Goal: Task Accomplishment & Management: Use online tool/utility

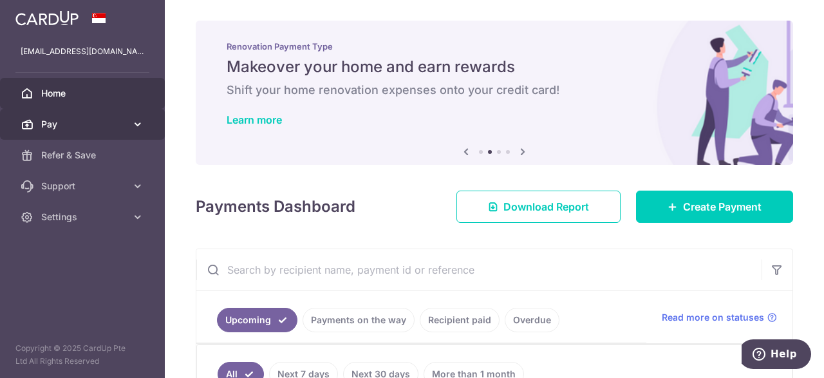
click at [84, 123] on span "Pay" at bounding box center [83, 124] width 85 height 13
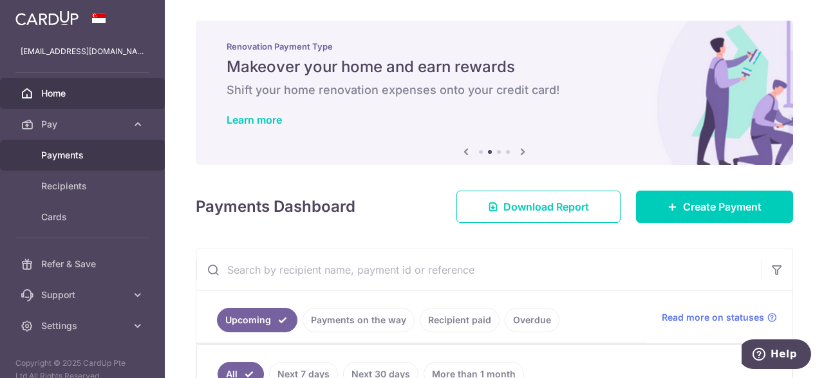
click at [78, 156] on span "Payments" at bounding box center [83, 155] width 85 height 13
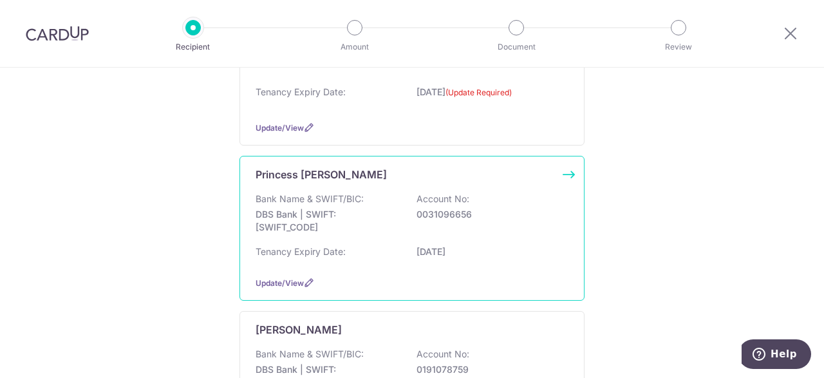
scroll to position [251, 0]
click at [538, 189] on div "Princess May Salvador Bank Name & SWIFT/BIC: DBS Bank | SWIFT: DBSSSGSGXXX Acco…" at bounding box center [412, 230] width 345 height 145
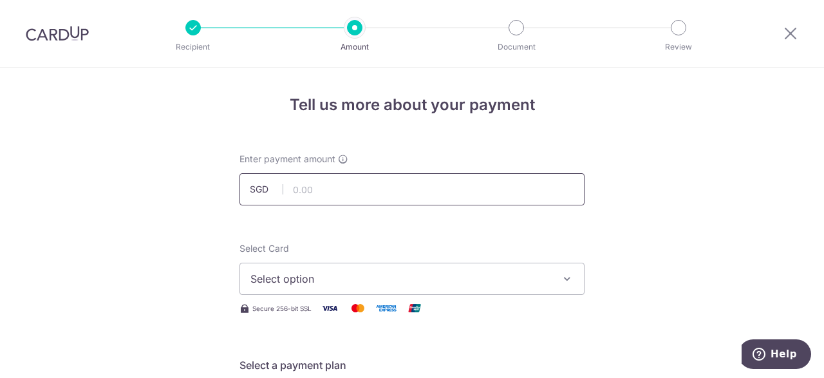
click at [392, 189] on input "text" at bounding box center [412, 189] width 345 height 32
type input "1,390.00"
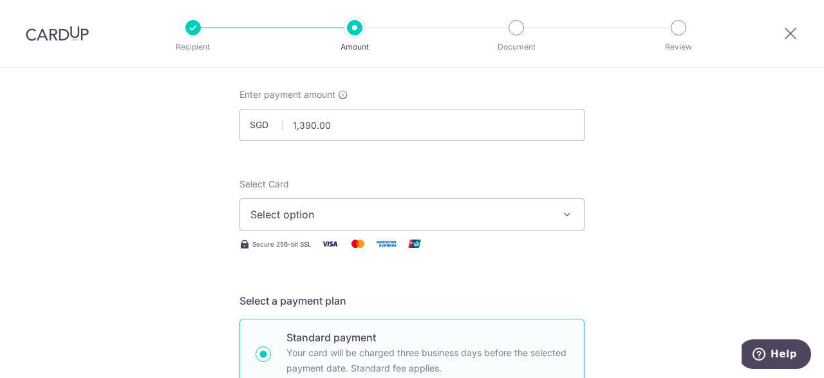
click at [337, 223] on button "Select option" at bounding box center [412, 214] width 345 height 32
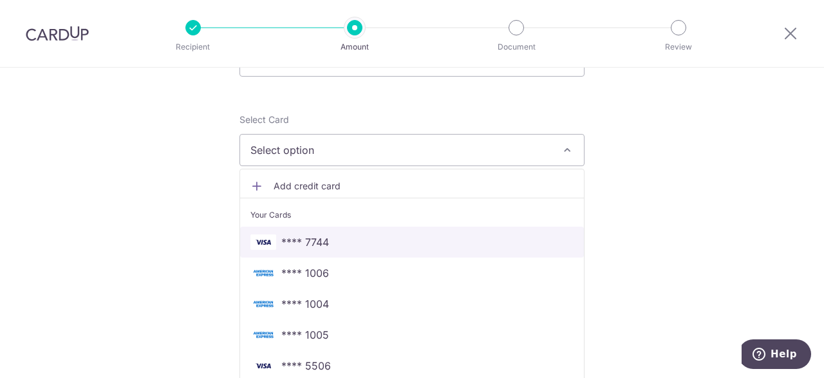
scroll to position [193, 0]
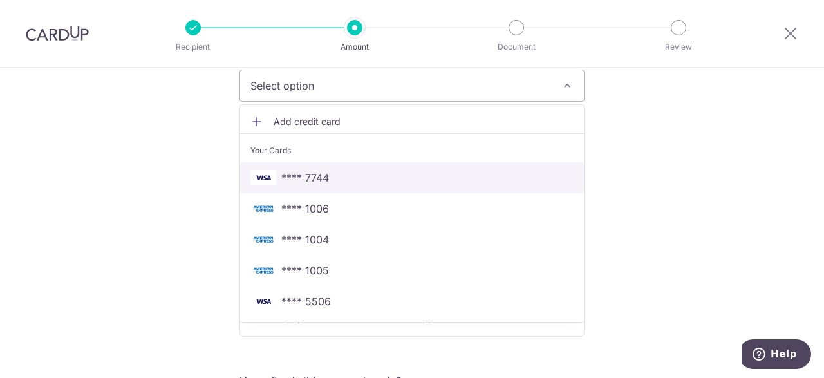
click at [320, 182] on span "**** 7744" at bounding box center [305, 177] width 48 height 15
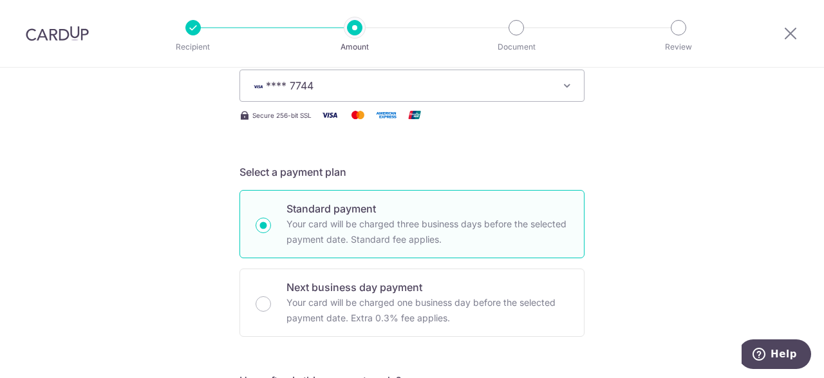
scroll to position [0, 0]
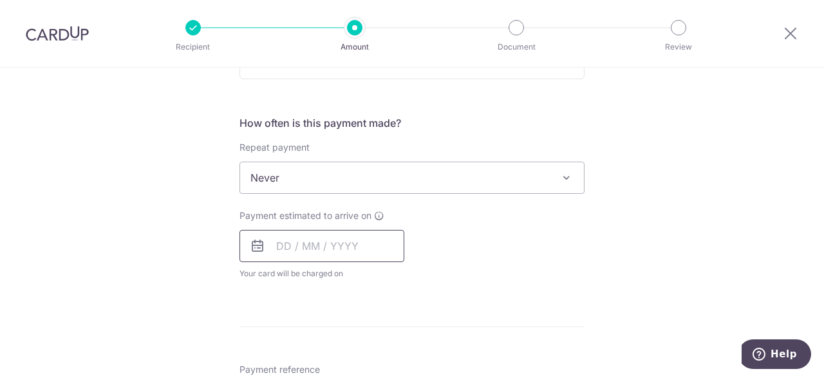
click at [330, 241] on input "text" at bounding box center [322, 246] width 165 height 32
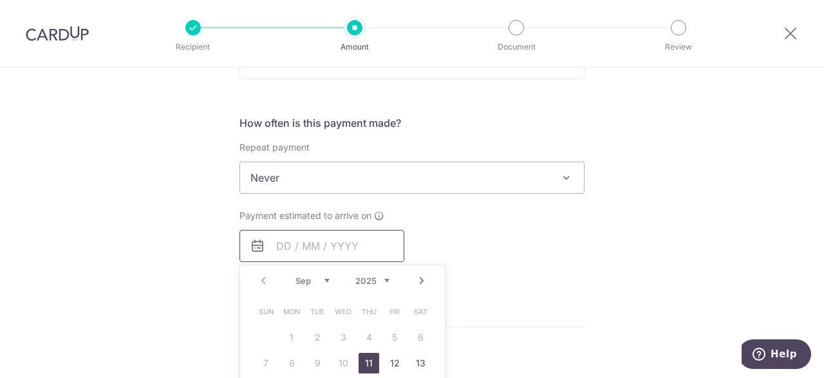
scroll to position [580, 0]
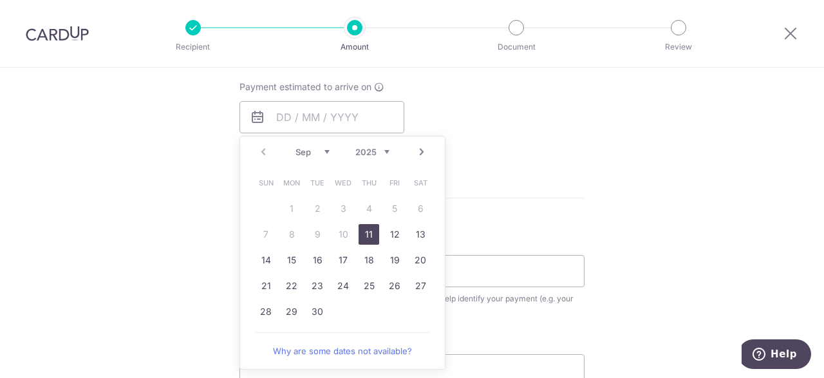
click at [368, 232] on link "11" at bounding box center [369, 234] width 21 height 21
type input "[DATE]"
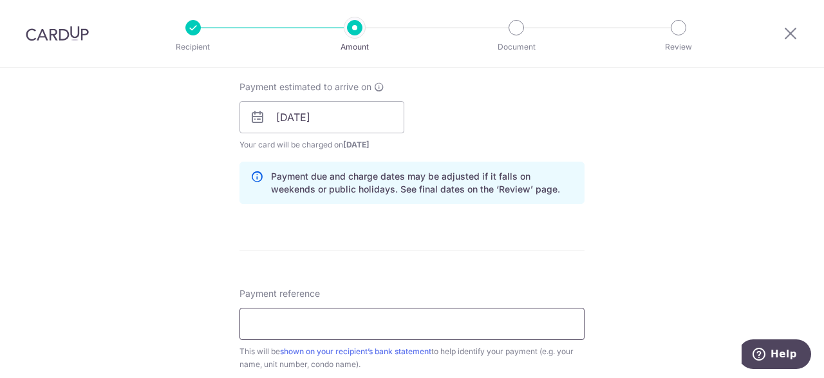
click at [329, 316] on input "Payment reference" at bounding box center [412, 324] width 345 height 32
click at [329, 315] on input "Payment reference" at bounding box center [412, 324] width 345 height 32
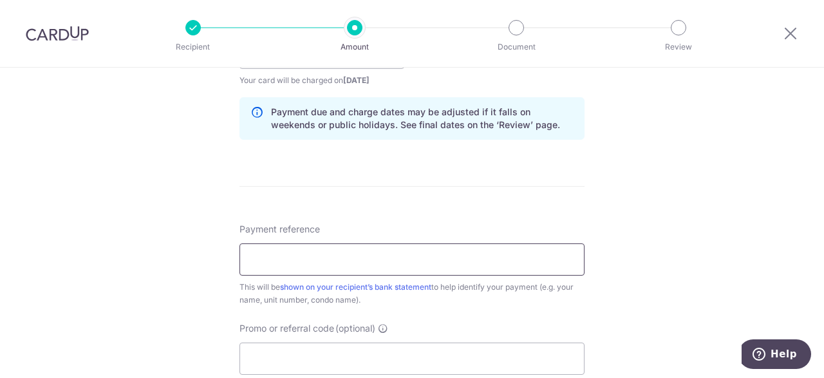
click at [343, 256] on input "Payment reference" at bounding box center [412, 259] width 345 height 32
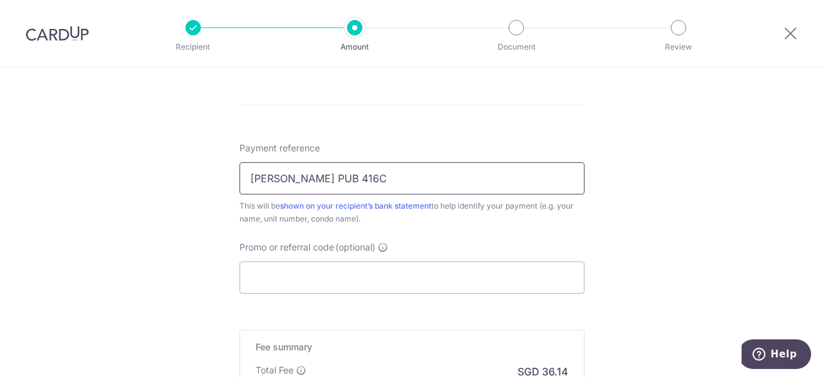
scroll to position [773, 0]
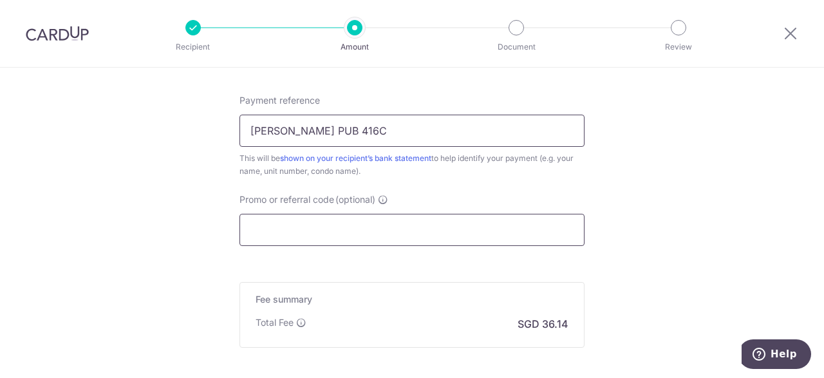
type input "[PERSON_NAME] PUB 416C"
click at [346, 231] on input "Promo or referral code (optional)" at bounding box center [412, 230] width 345 height 32
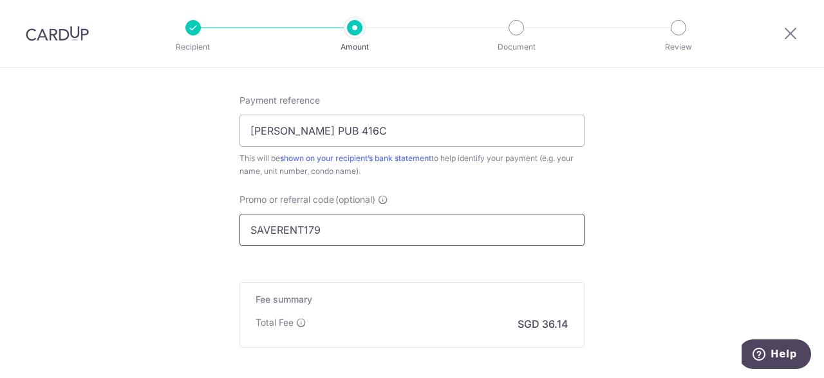
type input "SAVERENT179"
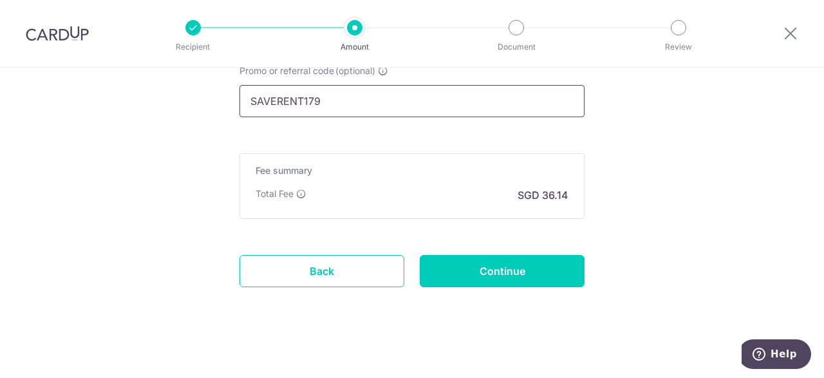
scroll to position [904, 0]
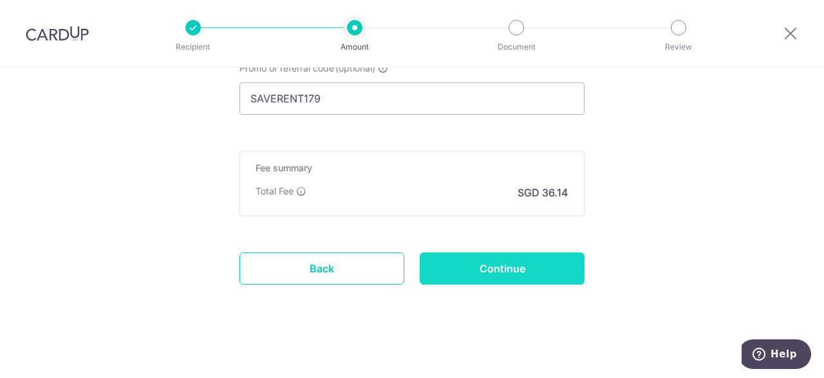
click at [494, 264] on input "Continue" at bounding box center [502, 268] width 165 height 32
type input "Create Schedule"
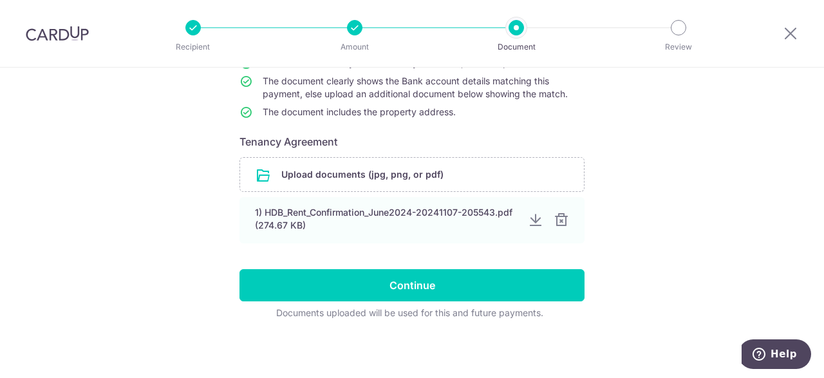
scroll to position [157, 0]
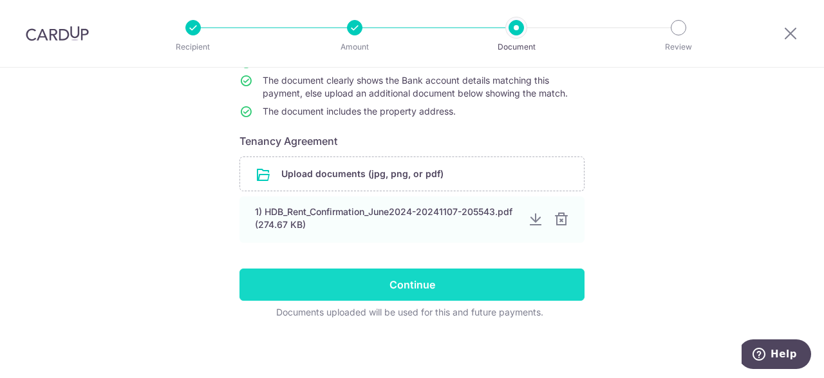
click at [515, 281] on input "Continue" at bounding box center [412, 285] width 345 height 32
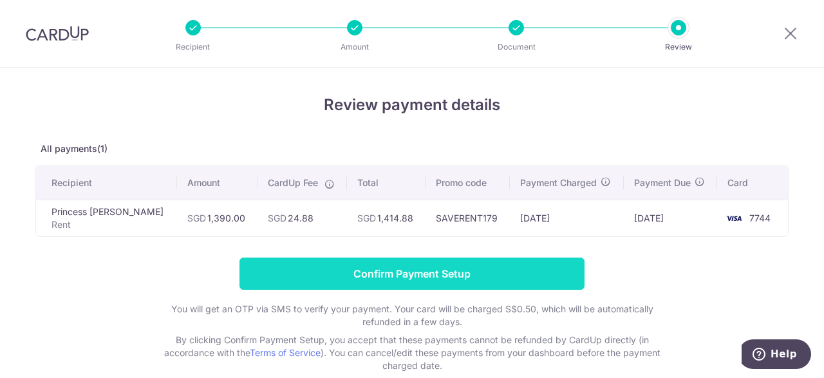
click at [518, 276] on input "Confirm Payment Setup" at bounding box center [412, 274] width 345 height 32
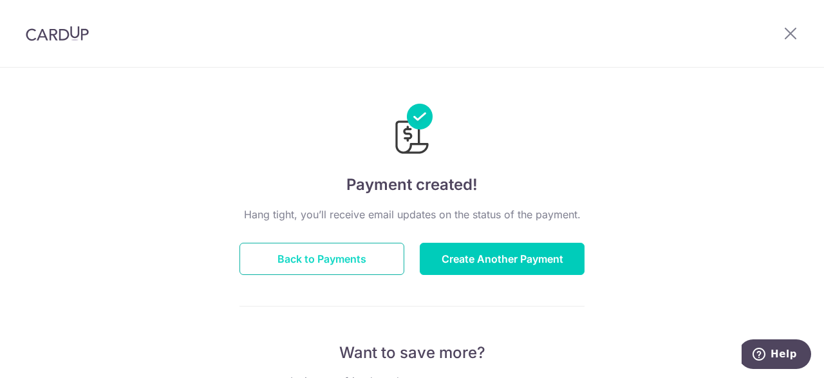
click at [324, 259] on button "Back to Payments" at bounding box center [322, 259] width 165 height 32
